Goal: Complete application form

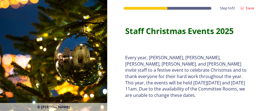
click at [236, 42] on div "Staff Christmas Events 2025" at bounding box center [179, 30] width 122 height 23
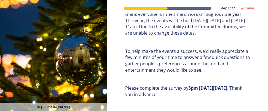
scroll to position [83, 0]
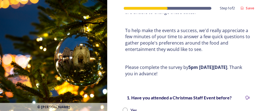
click at [250, 55] on div "Every year, [PERSON_NAME], [PERSON_NAME], [PERSON_NAME], [PERSON_NAME], and [PE…" at bounding box center [187, 24] width 133 height 112
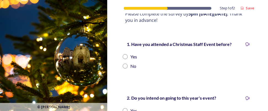
scroll to position [138, 0]
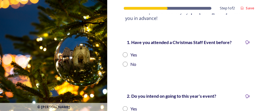
click at [127, 55] on input "radio" at bounding box center [125, 54] width 5 height 5
radio input "true"
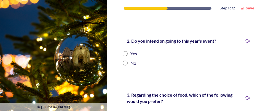
scroll to position [193, 0]
click at [126, 52] on input "radio" at bounding box center [125, 53] width 5 height 5
radio input "true"
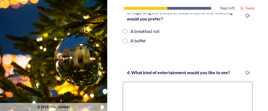
scroll to position [276, 0]
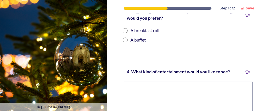
click at [125, 31] on input "radio" at bounding box center [125, 30] width 5 height 5
click at [249, 41] on div "A buffet" at bounding box center [188, 40] width 130 height 7
radio input "false"
radio input "true"
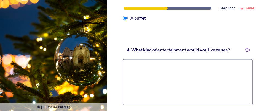
scroll to position [331, 0]
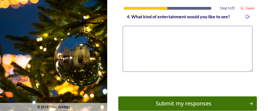
drag, startPoint x: 183, startPoint y: 43, endPoint x: 217, endPoint y: 45, distance: 33.2
click at [183, 43] on textarea at bounding box center [188, 49] width 130 height 46
click at [135, 36] on textarea at bounding box center [188, 49] width 130 height 46
click at [147, 31] on textarea "Christmas Quiz last year was good" at bounding box center [188, 49] width 130 height 46
click at [210, 32] on textarea "Christmas Santa Quiz last year was good" at bounding box center [188, 49] width 130 height 46
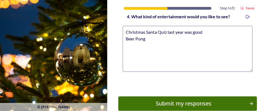
click at [178, 54] on textarea "Christmas Santa Quiz last year was good Beer Pong" at bounding box center [188, 49] width 130 height 46
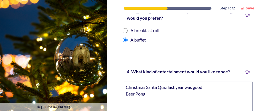
scroll to position [304, 0]
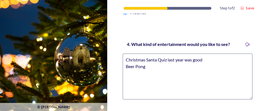
click at [148, 67] on textarea "Christmas Santa Quiz last year was good Beer Pong" at bounding box center [188, 76] width 130 height 46
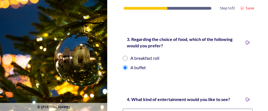
scroll to position [331, 0]
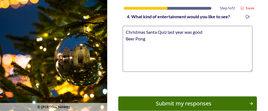
click at [149, 39] on textarea "Christmas Santa Quiz last year was good Beer Pong" at bounding box center [188, 49] width 130 height 46
click at [147, 39] on textarea "Christmas Santa Quiz last year was good Beer Pong :-)" at bounding box center [188, 49] width 130 height 46
click at [167, 41] on textarea "Christmas Santa Quiz last year was good Beer Pong ;-)" at bounding box center [188, 49] width 130 height 46
click at [155, 40] on textarea "Christmas Santa Quiz last year was good Beer Pong ;-)" at bounding box center [188, 49] width 130 height 46
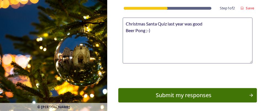
scroll to position [359, 0]
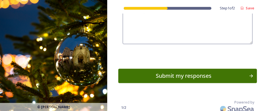
click at [183, 34] on textarea "Christmas Santa Quiz last year was good Beer Pong ;-)" at bounding box center [188, 21] width 130 height 46
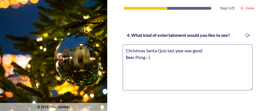
click at [168, 39] on div "4. What kind of entertainment would you like to see? Christmas Santa Quiz last …" at bounding box center [187, 63] width 139 height 75
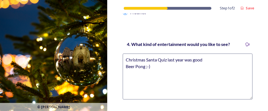
click at [209, 61] on textarea "Christmas Santa Quiz last year was good Beer Pong ;-)" at bounding box center [188, 76] width 130 height 46
click at [214, 78] on textarea "Christmas Santa Quiz last year was good Beer Pong ;-)" at bounding box center [188, 76] width 130 height 46
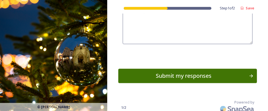
scroll to position [331, 0]
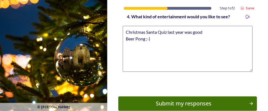
type textarea "Christmas Santa Quiz last year was good Beer Pong ;-)"
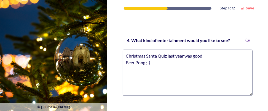
scroll to position [335, 0]
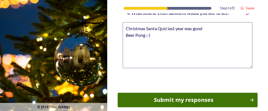
click at [195, 105] on button "Submit my responses" at bounding box center [188, 100] width 140 height 15
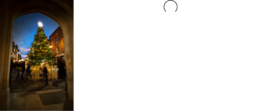
scroll to position [0, 0]
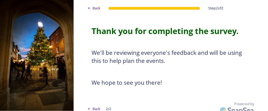
click at [215, 77] on div "Thank you for completing the survey. We'll be reviewing everyone's feedback and…" at bounding box center [171, 56] width 167 height 68
